Goal: Information Seeking & Learning: Learn about a topic

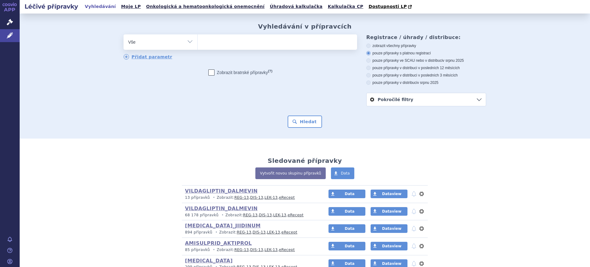
click at [158, 44] on select "Vše Přípravek/SUKL kód MAH VPOIS ATC/Aktivní látka Léková forma Síla" at bounding box center [161, 41] width 74 height 14
select select "filter-dosage-form"
click at [124, 35] on select "Vše Přípravek/SUKL kód MAH VPOIS ATC/Aktivní látka Léková forma Síla" at bounding box center [161, 41] width 74 height 14
click at [229, 45] on ul at bounding box center [278, 40] width 160 height 13
click at [198, 45] on select at bounding box center [197, 41] width 0 height 15
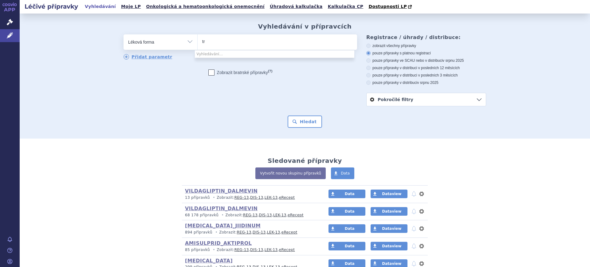
type input "t"
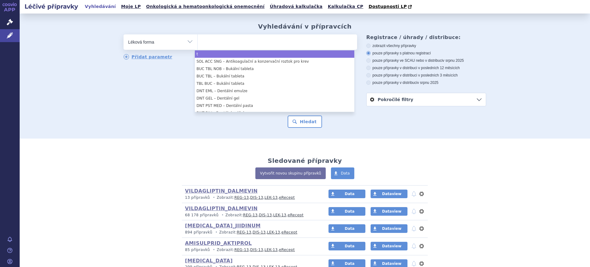
select select "t"
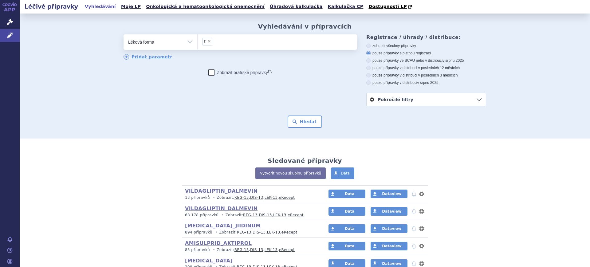
click at [188, 42] on select "Vše Přípravek/SUKL kód MAH VPOIS ATC/Aktivní látka Léková forma Síla" at bounding box center [161, 41] width 74 height 14
click at [184, 44] on select "Vše Přípravek/SUKL kód MAH VPOIS ATC/Aktivní látka Léková forma Síla" at bounding box center [161, 41] width 74 height 14
select select "filter-atc-group"
click at [124, 35] on select "Vše Přípravek/SUKL kód MAH VPOIS ATC/Aktivní látka Léková forma Síla" at bounding box center [161, 41] width 74 height 14
click at [236, 40] on ul at bounding box center [278, 40] width 160 height 13
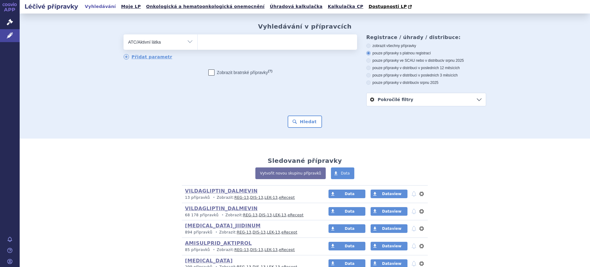
click at [198, 40] on select at bounding box center [197, 41] width 0 height 15
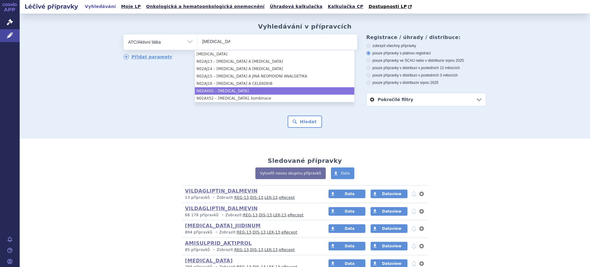
type input "tramadol"
select select "N02AX02"
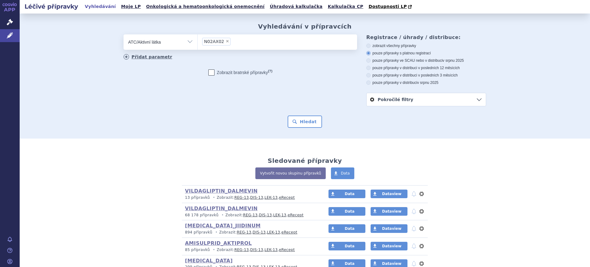
click at [159, 58] on link "Přidat parametr" at bounding box center [148, 57] width 49 height 6
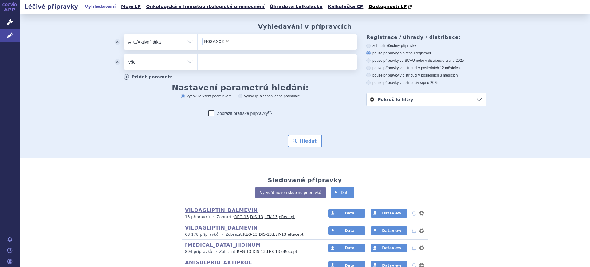
click at [158, 75] on link "Přidat parametr" at bounding box center [148, 77] width 49 height 6
select select "filter-product"
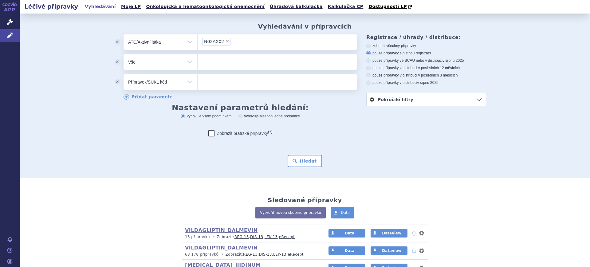
click at [116, 81] on button "odstranit" at bounding box center [117, 81] width 12 height 15
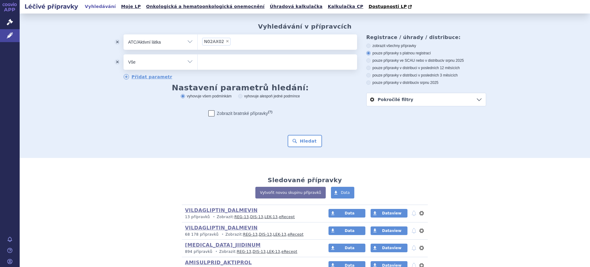
click at [149, 66] on select "Vše Přípravek/SUKL kód MAH VPOIS ATC/Aktivní látka Léková forma Síla" at bounding box center [161, 61] width 74 height 14
select select "filter-dosage-form"
click at [124, 55] on select "Vše Přípravek/SUKL kód MAH VPOIS ATC/Aktivní látka Léková forma Síla" at bounding box center [161, 61] width 74 height 14
click at [215, 66] on ul at bounding box center [278, 60] width 160 height 13
click at [198, 66] on select at bounding box center [197, 61] width 0 height 15
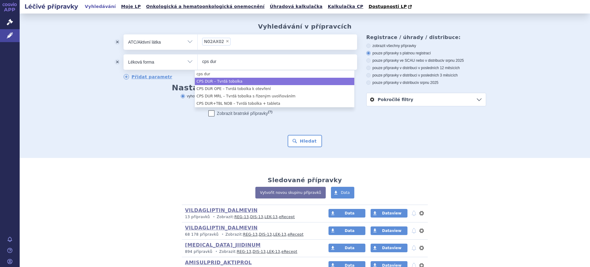
type input "cps dur"
select select "bbd5405c-6c32-4959-8994-f24af833d715"
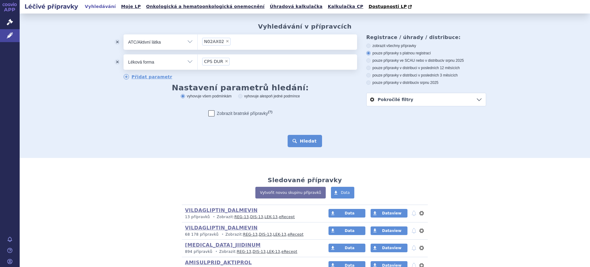
click at [299, 142] on button "Hledat" at bounding box center [305, 141] width 35 height 12
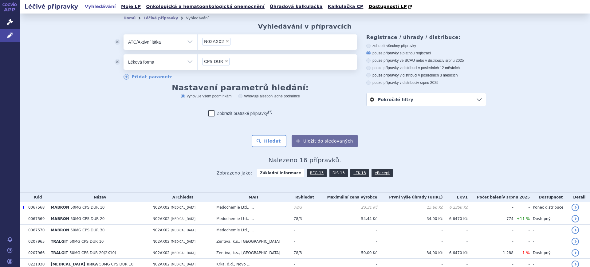
click at [330, 176] on link "DIS-13" at bounding box center [339, 173] width 18 height 9
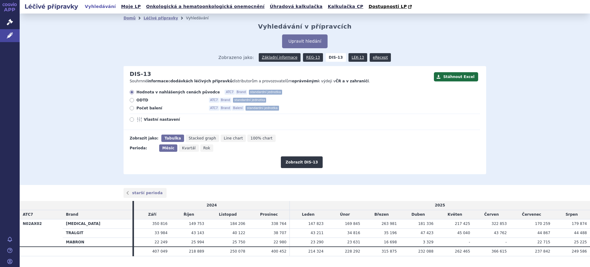
click at [204, 150] on icon "Rok" at bounding box center [206, 147] width 13 height 7
click at [204, 148] on input "Rok" at bounding box center [202, 146] width 4 height 4
radio input "true"
click at [166, 121] on span "Vlastní nastavení" at bounding box center [178, 119] width 68 height 5
click at [134, 121] on input "Vlastní nastavení" at bounding box center [132, 120] width 4 height 4
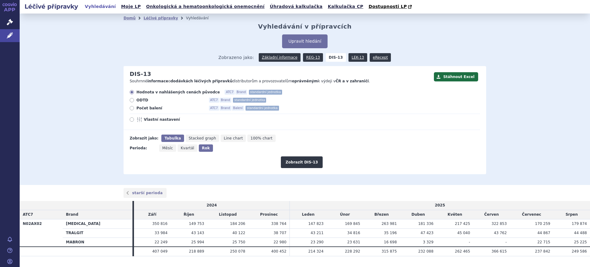
radio input "true"
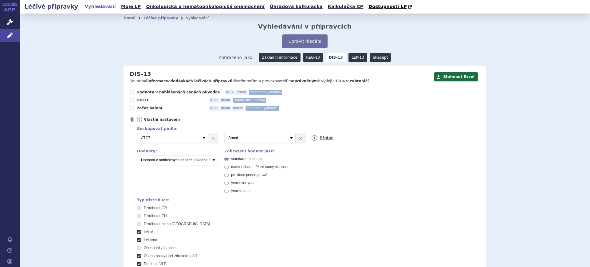
click at [312, 139] on icon at bounding box center [315, 138] width 6 height 6
click at [312, 139] on select "Vyberte groupování ATC3 ATC5 ATC7 Brand Balení SÚKL kód MAH VPOIS Referenční sk…" at bounding box center [347, 138] width 71 height 10
select select "package"
click at [312, 133] on select "Vyberte groupování ATC3 ATC5 ATC7 Brand Balení SÚKL kód MAH VPOIS Referenční sk…" at bounding box center [347, 138] width 71 height 10
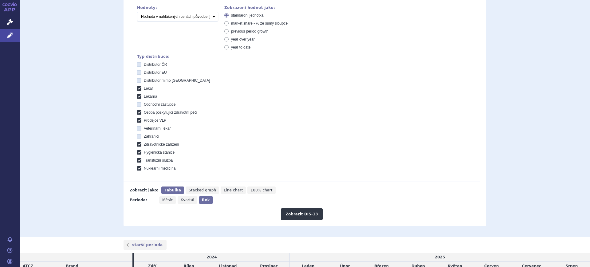
scroll to position [154, 0]
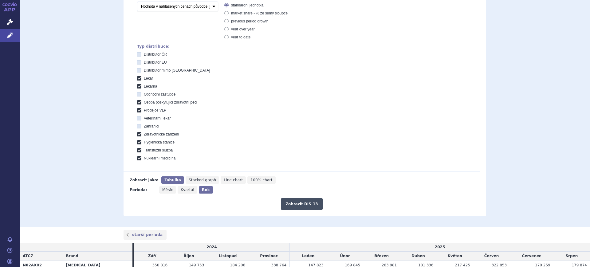
click at [308, 204] on button "Zobrazit DIS-13" at bounding box center [302, 204] width 42 height 12
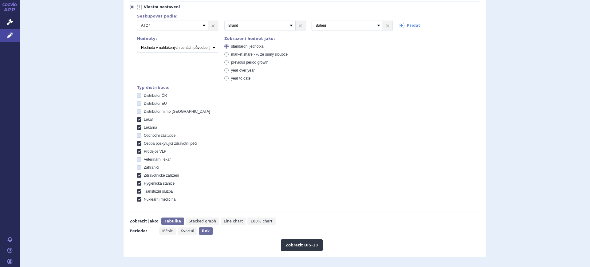
scroll to position [18, 0]
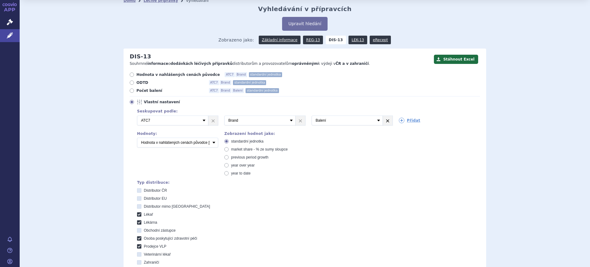
click at [384, 121] on link "×" at bounding box center [388, 120] width 10 height 9
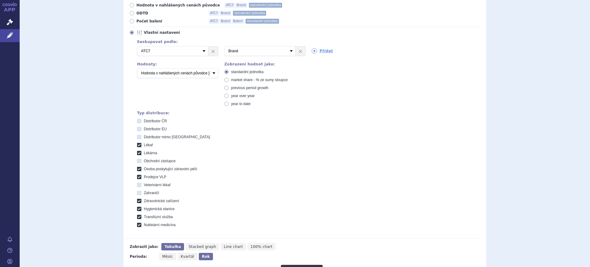
scroll to position [210, 0]
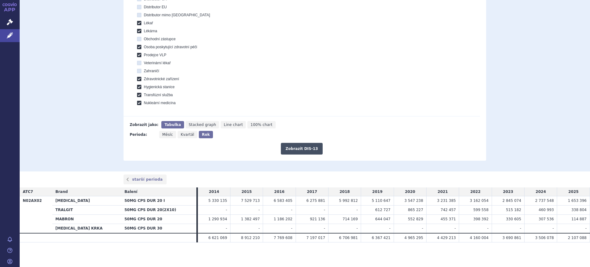
click at [317, 152] on button "Zobrazit DIS-13" at bounding box center [302, 149] width 42 height 12
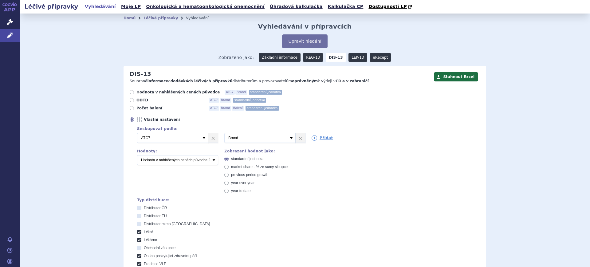
scroll to position [210, 0]
